Goal: Find specific page/section: Find specific page/section

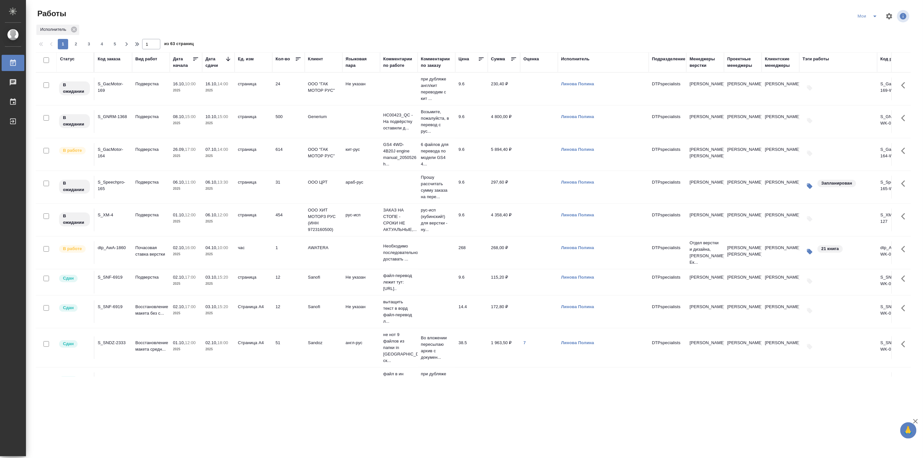
scroll to position [120, 0]
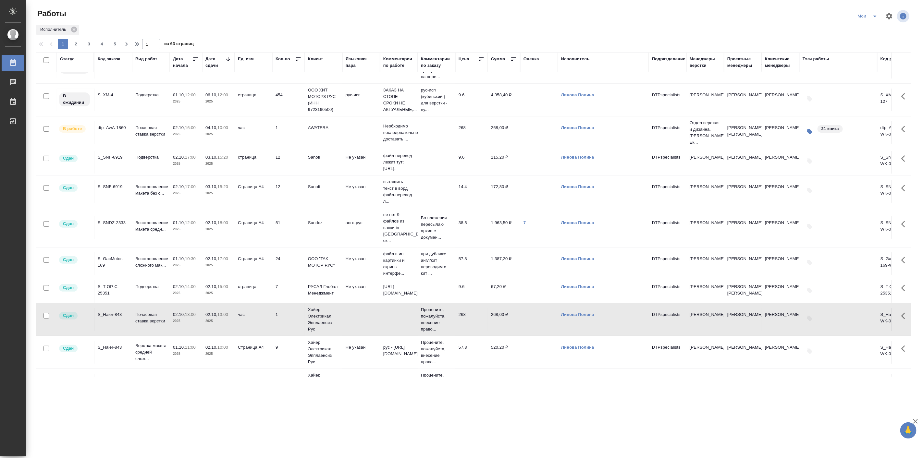
click at [878, 17] on icon "split button" at bounding box center [875, 16] width 8 height 8
click at [870, 39] on li "Актуальные" at bounding box center [868, 39] width 39 height 10
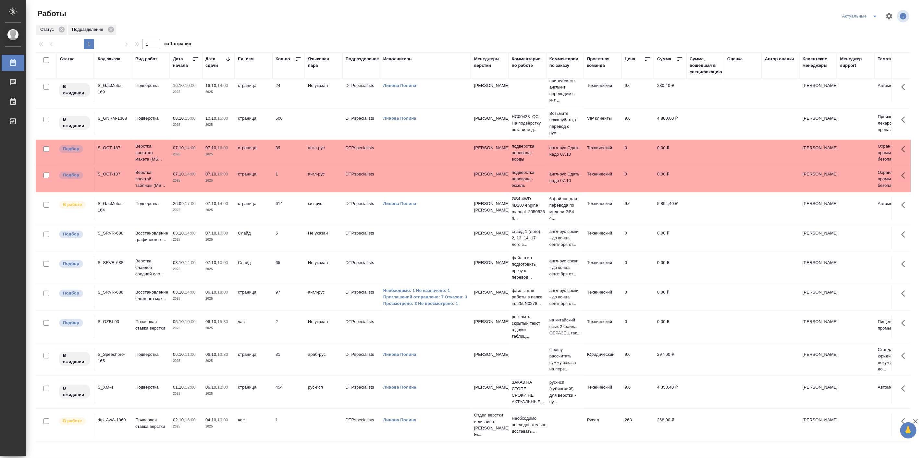
scroll to position [30, 0]
